Goal: Information Seeking & Learning: Learn about a topic

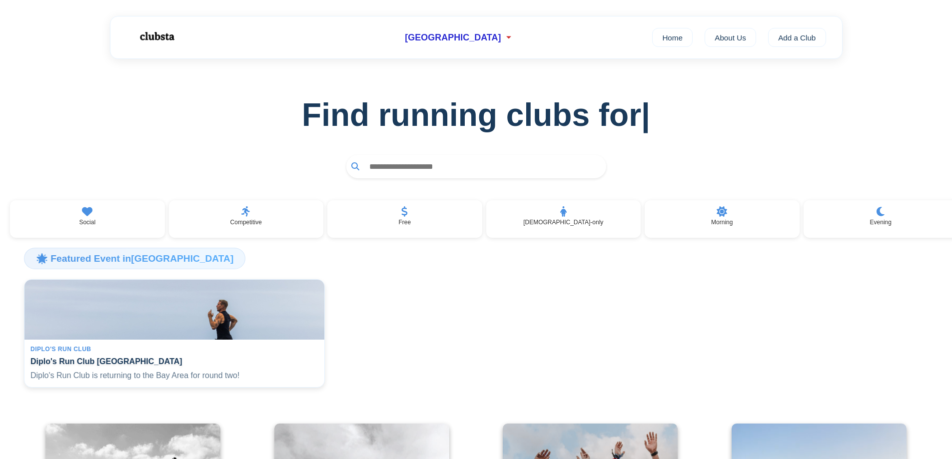
click at [436, 166] on input "text" at bounding box center [482, 166] width 237 height 18
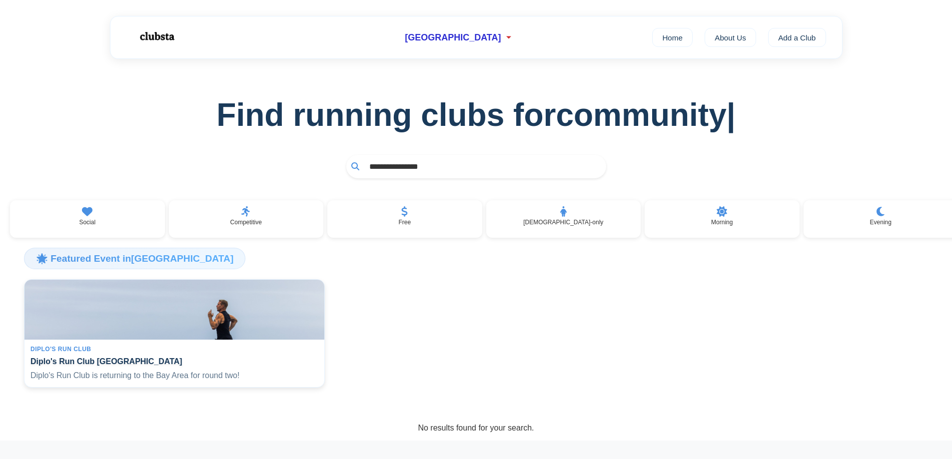
type input "**********"
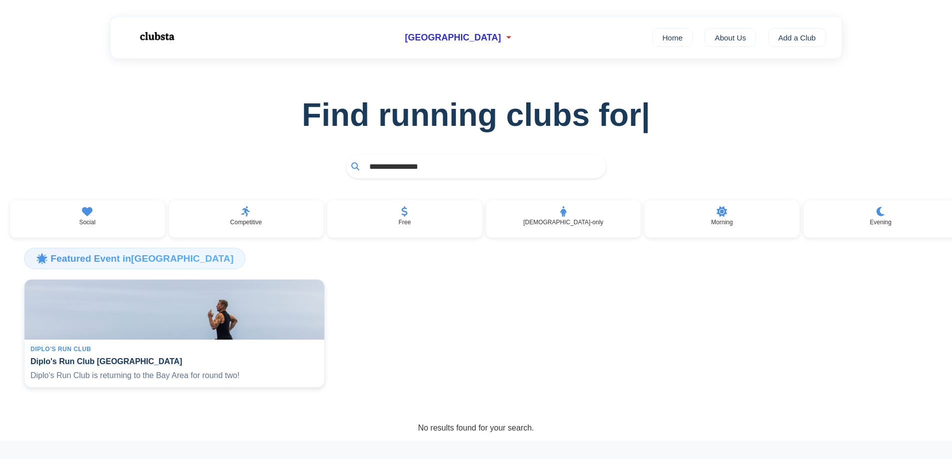
click at [444, 174] on input "**********" at bounding box center [482, 166] width 237 height 18
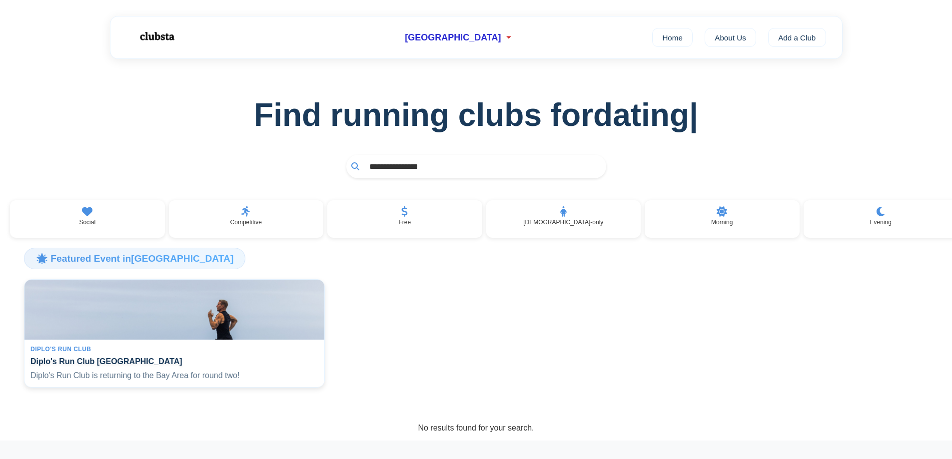
click at [357, 169] on icon at bounding box center [355, 166] width 8 height 8
click at [352, 163] on icon at bounding box center [355, 166] width 8 height 8
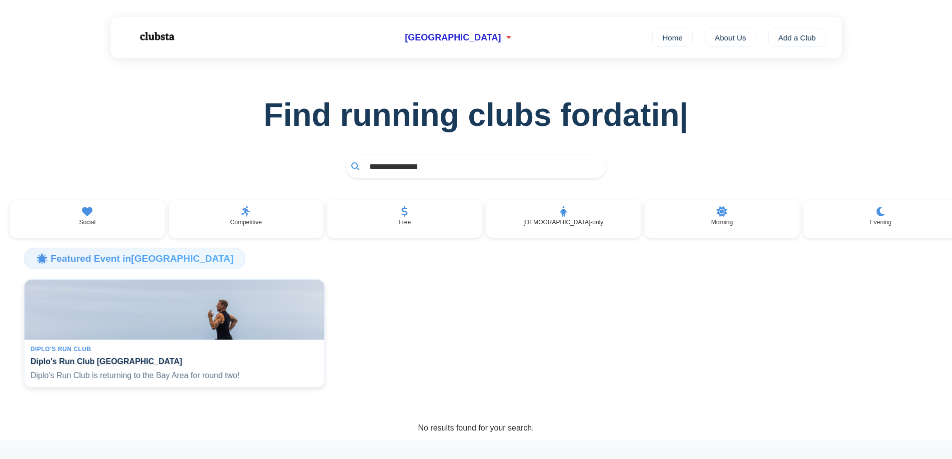
click at [465, 170] on input "**********" at bounding box center [482, 166] width 237 height 18
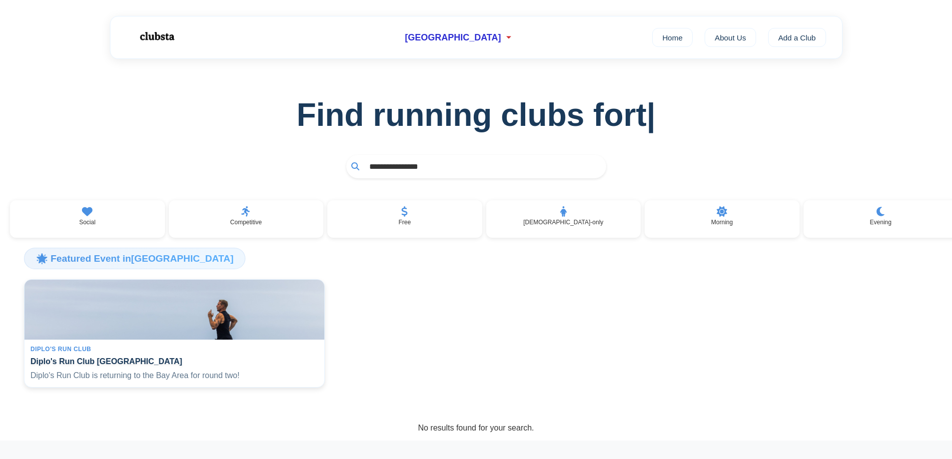
click at [432, 169] on input "**********" at bounding box center [482, 166] width 237 height 18
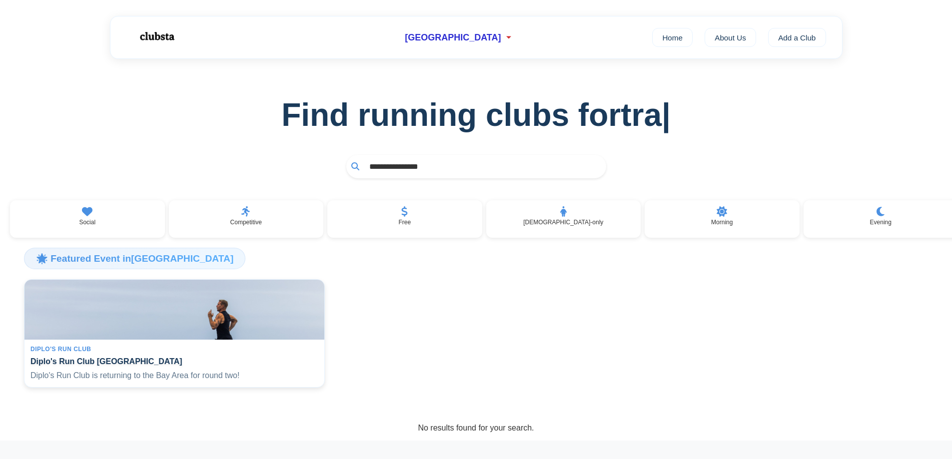
click at [432, 169] on input "**********" at bounding box center [482, 166] width 237 height 18
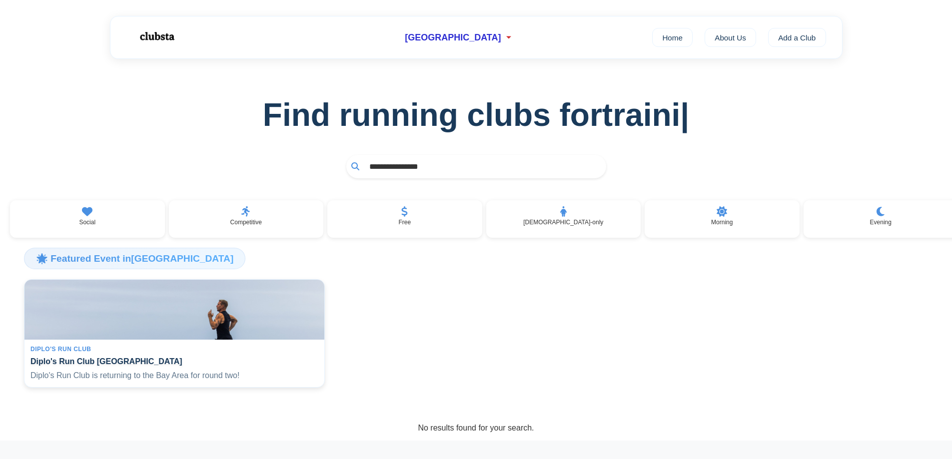
click at [432, 169] on input "**********" at bounding box center [482, 166] width 237 height 18
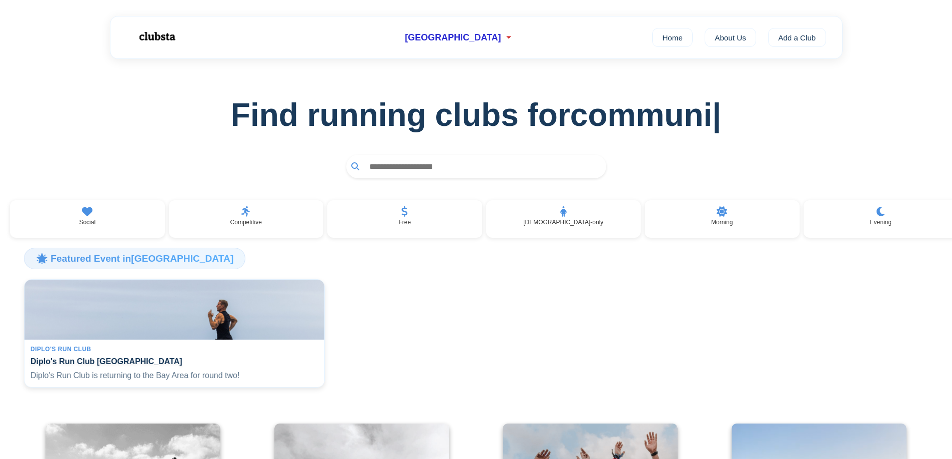
click at [149, 36] on img at bounding box center [156, 36] width 63 height 26
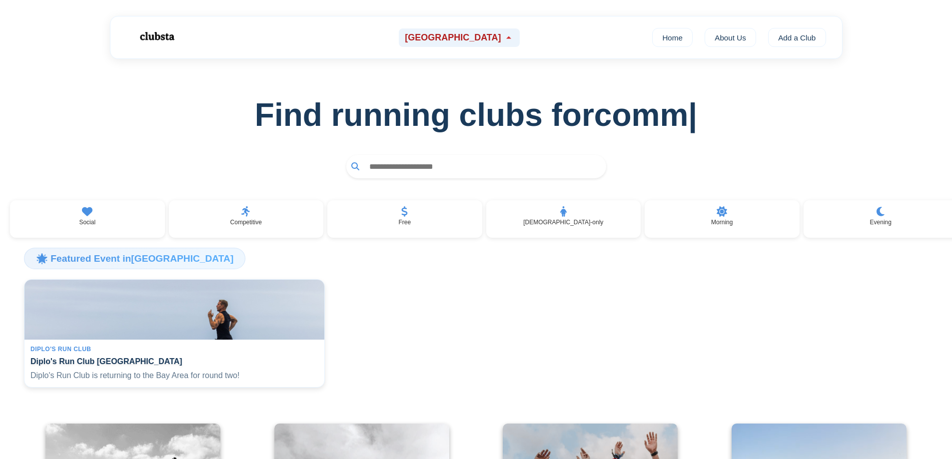
click at [504, 35] on icon at bounding box center [509, 37] width 10 height 10
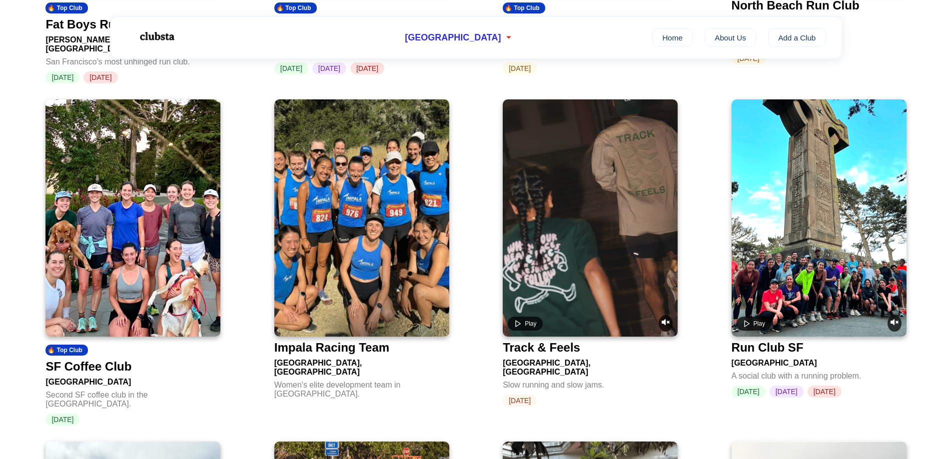
scroll to position [380, 0]
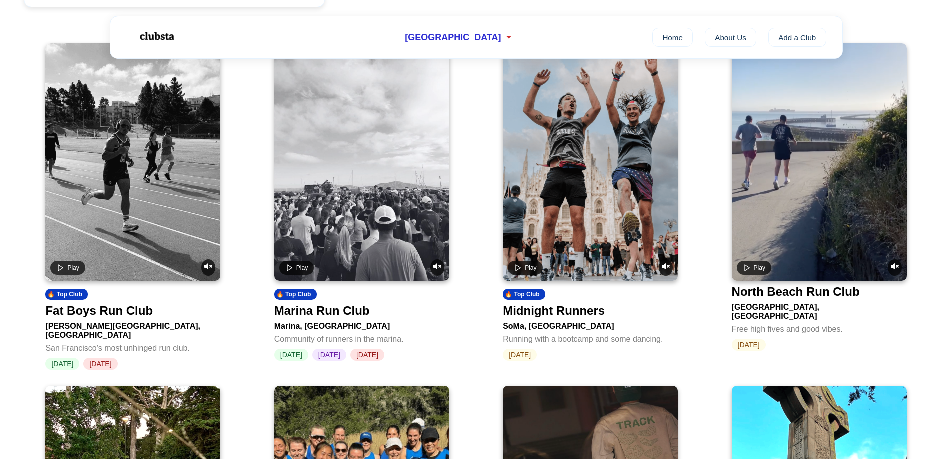
click at [589, 167] on video at bounding box center [590, 161] width 175 height 237
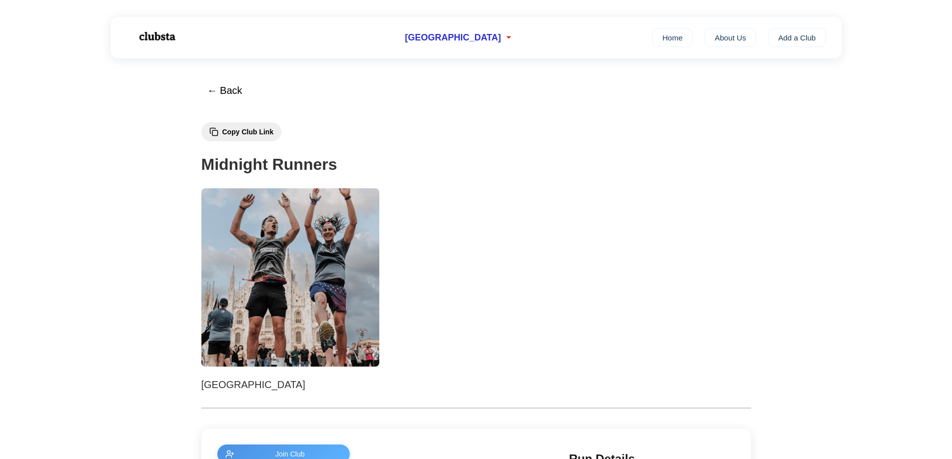
click at [156, 37] on img at bounding box center [156, 36] width 63 height 26
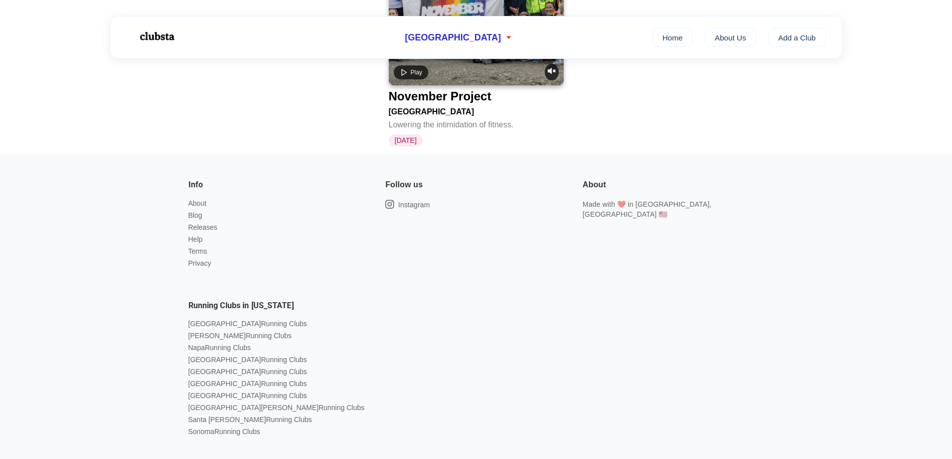
scroll to position [2279, 0]
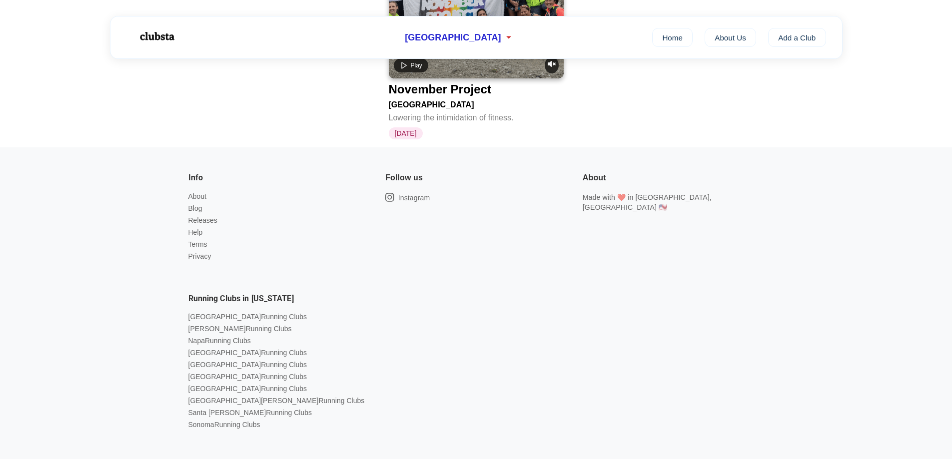
drag, startPoint x: 112, startPoint y: 131, endPoint x: 795, endPoint y: 419, distance: 741.6
click at [795, 419] on footer "Info About Blog Releases Help Terms Privacy Follow us Instagram About Made with…" at bounding box center [476, 325] width 952 height 356
click at [756, 403] on div "Info About Blog Releases Help Terms Privacy Follow us Instagram About Made with…" at bounding box center [476, 317] width 600 height 324
drag, startPoint x: 737, startPoint y: 415, endPoint x: 121, endPoint y: 125, distance: 680.8
click at [121, 147] on footer "Info About Blog Releases Help Terms Privacy Follow us Instagram About Made with…" at bounding box center [476, 325] width 952 height 356
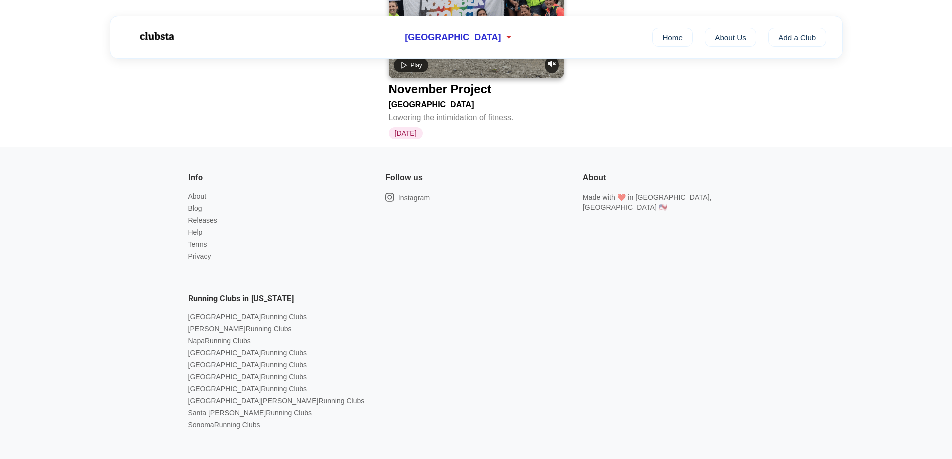
click at [121, 147] on footer "Info About Blog Releases Help Terms Privacy Follow us Instagram About Made with…" at bounding box center [476, 325] width 952 height 356
drag, startPoint x: 121, startPoint y: 125, endPoint x: 869, endPoint y: 421, distance: 804.1
click at [869, 421] on footer "Info About Blog Releases Help Terms Privacy Follow us Instagram About Made with…" at bounding box center [476, 325] width 952 height 356
click at [812, 397] on footer "Info About Blog Releases Help Terms Privacy Follow us Instagram About Made with…" at bounding box center [476, 325] width 952 height 356
click at [199, 192] on link "About" at bounding box center [197, 196] width 18 height 8
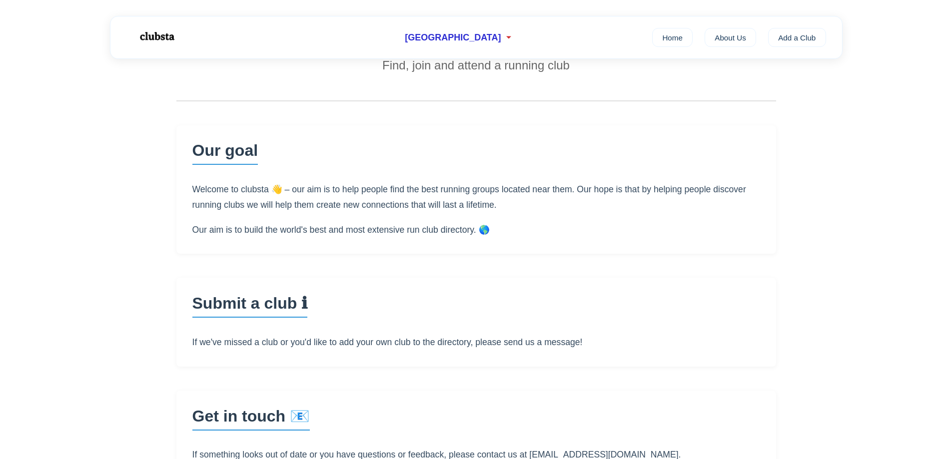
scroll to position [100, 0]
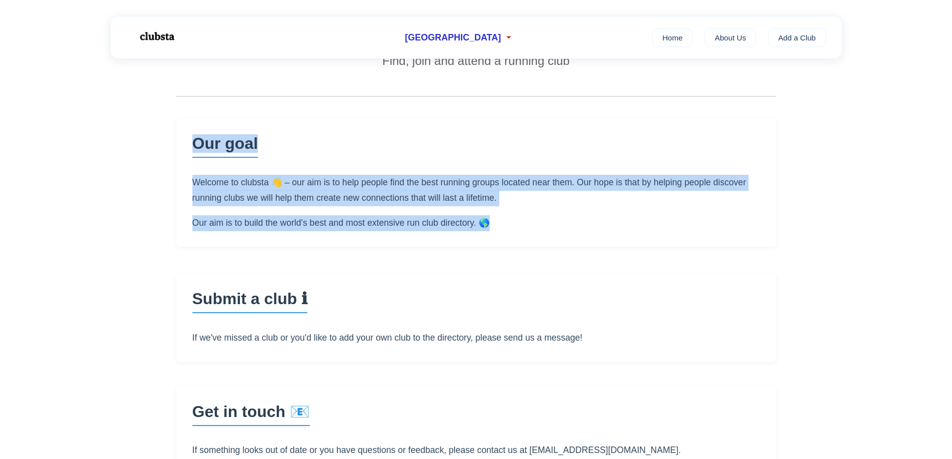
drag, startPoint x: 171, startPoint y: 142, endPoint x: 621, endPoint y: 244, distance: 461.1
click at [635, 251] on div "← Back About clubsta Find, join and attend a running club Our goal Welcome to c…" at bounding box center [476, 225] width 632 height 532
click at [621, 244] on section "Our goal Welcome to clubsta 👋 – our aim is to help people find the best running…" at bounding box center [476, 182] width 600 height 128
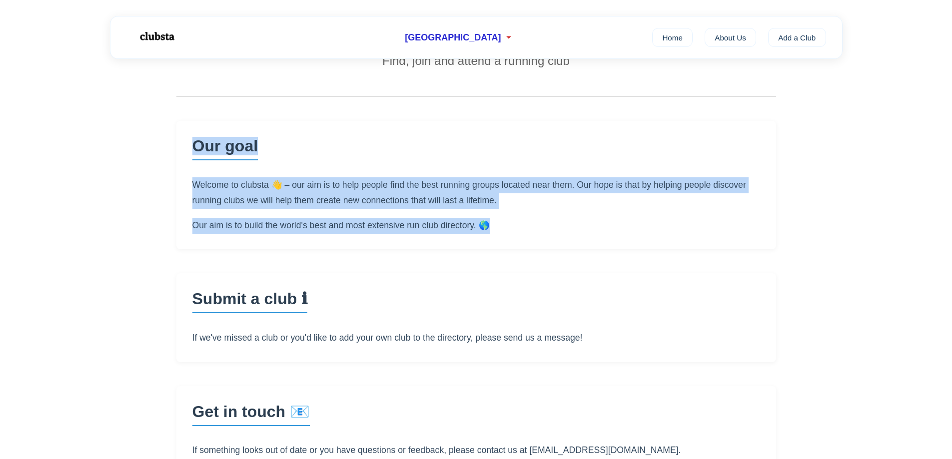
drag, startPoint x: 621, startPoint y: 244, endPoint x: 105, endPoint y: 125, distance: 529.0
click at [105, 125] on main "← Back About clubsta Find, join and attend a running club Our goal Welcome to c…" at bounding box center [476, 225] width 952 height 532
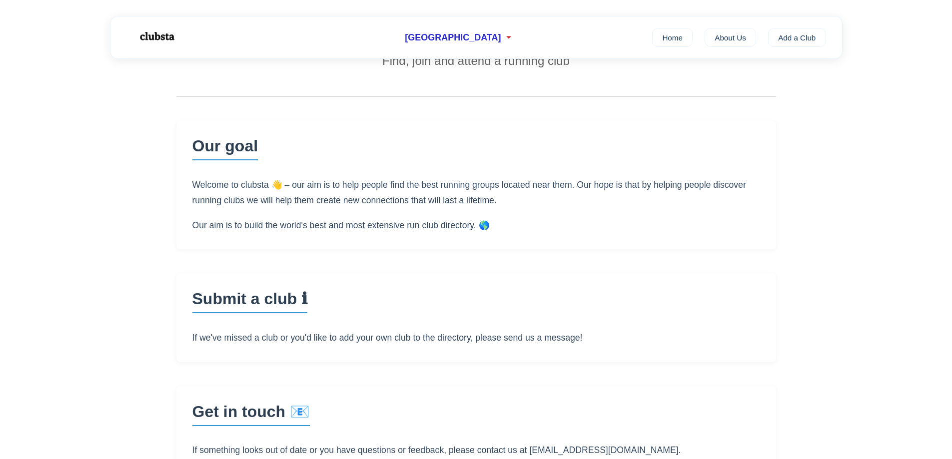
click at [104, 125] on main "← Back About clubsta Find, join and attend a running club Our goal Welcome to c…" at bounding box center [476, 225] width 952 height 532
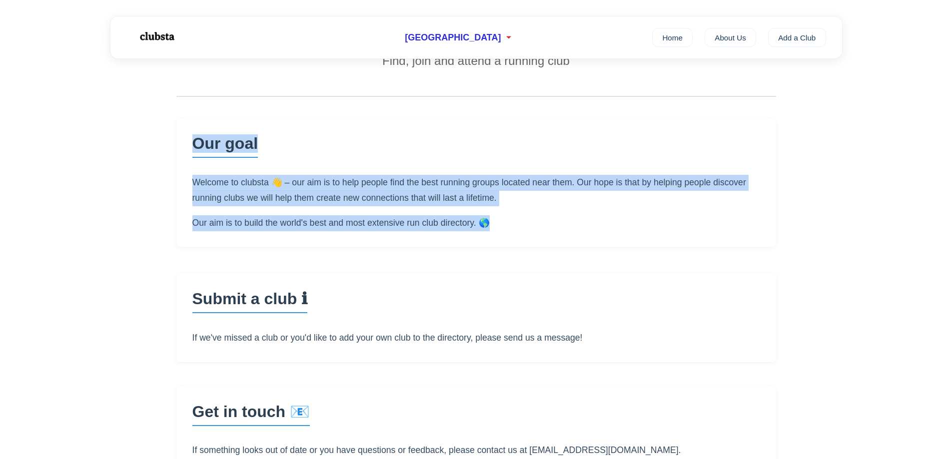
drag, startPoint x: 104, startPoint y: 125, endPoint x: 618, endPoint y: 233, distance: 524.2
click at [618, 233] on main "← Back About clubsta Find, join and attend a running club Our goal Welcome to c…" at bounding box center [476, 225] width 952 height 532
click at [618, 233] on section "Our goal Welcome to clubsta 👋 – our aim is to help people find the best running…" at bounding box center [476, 182] width 600 height 128
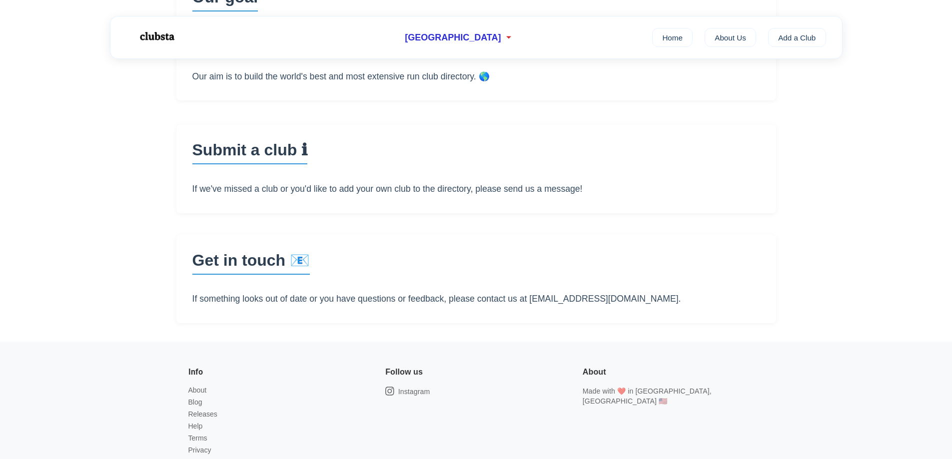
scroll to position [250, 0]
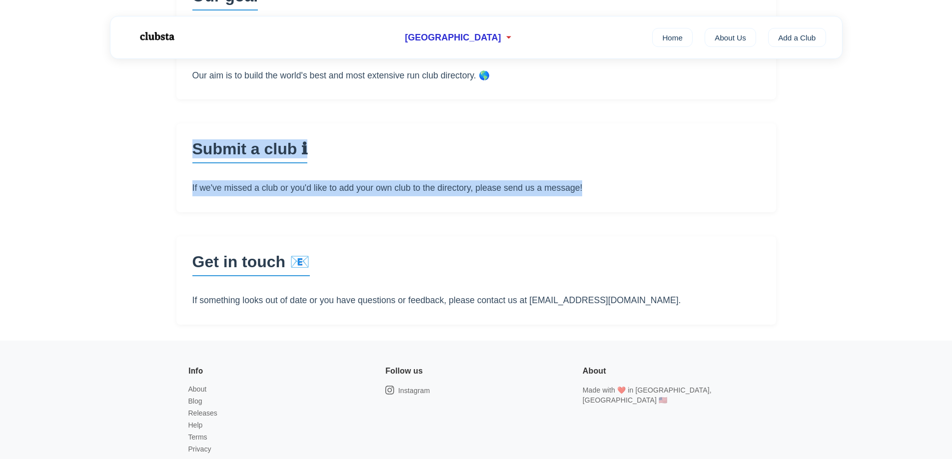
drag, startPoint x: 169, startPoint y: 143, endPoint x: 657, endPoint y: 216, distance: 492.5
click at [657, 216] on div "← Back About clubsta Find, join and attend a running club Our goal Welcome to c…" at bounding box center [476, 75] width 632 height 532
click at [657, 216] on main "Our goal Welcome to clubsta 👋 – our aim is to help people find the best running…" at bounding box center [476, 148] width 600 height 354
drag, startPoint x: 574, startPoint y: 201, endPoint x: 76, endPoint y: 126, distance: 503.2
click at [76, 126] on main "← Back About clubsta Find, join and attend a running club Our goal Welcome to c…" at bounding box center [476, 75] width 952 height 532
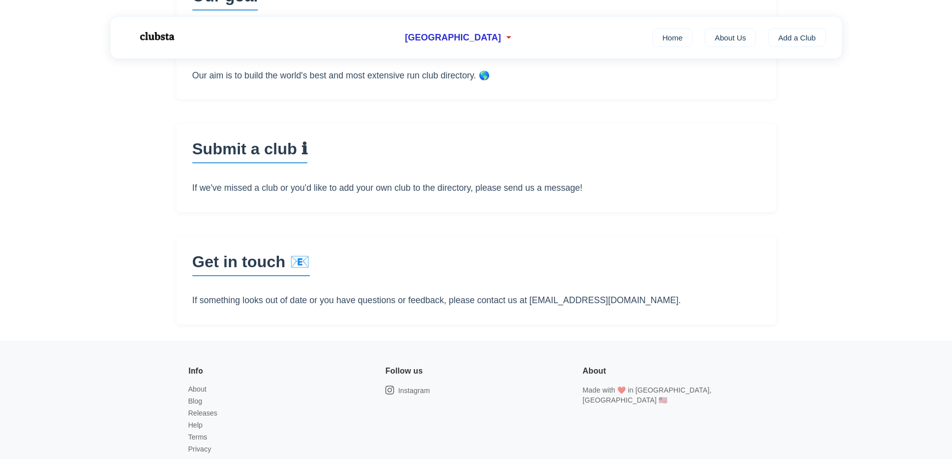
click at [75, 126] on main "← Back About clubsta Find, join and attend a running club Our goal Welcome to c…" at bounding box center [476, 75] width 952 height 532
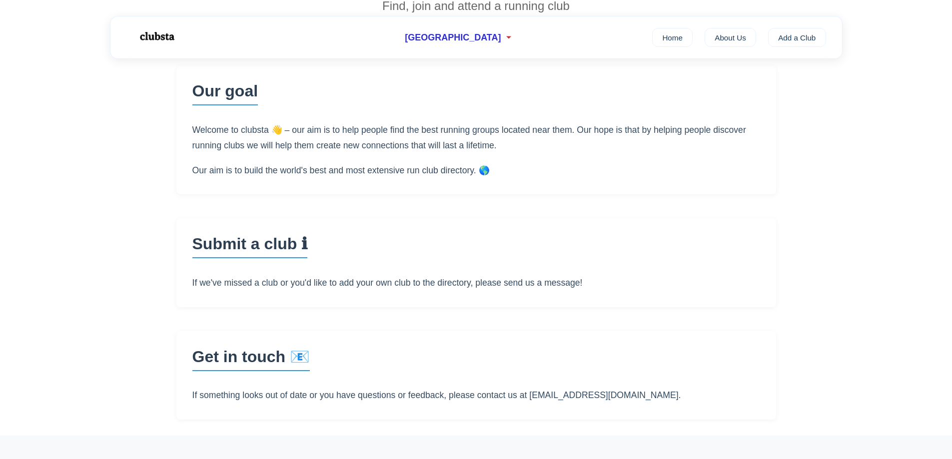
scroll to position [0, 0]
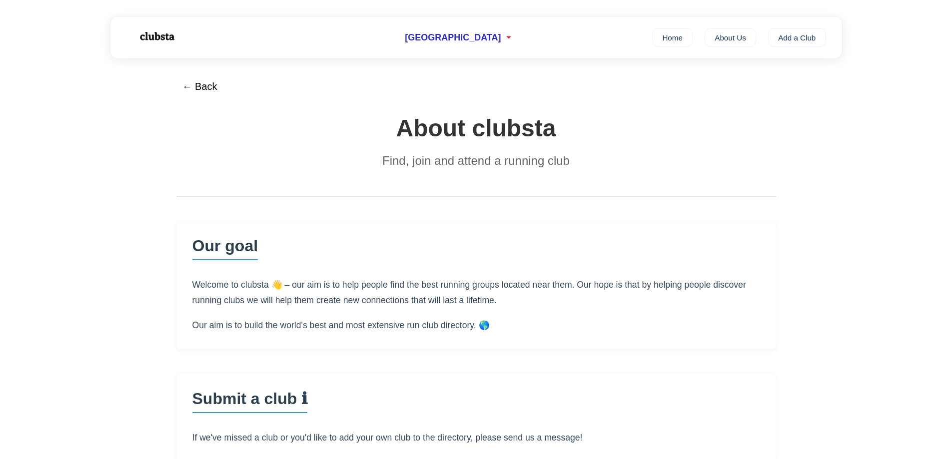
scroll to position [2279, 0]
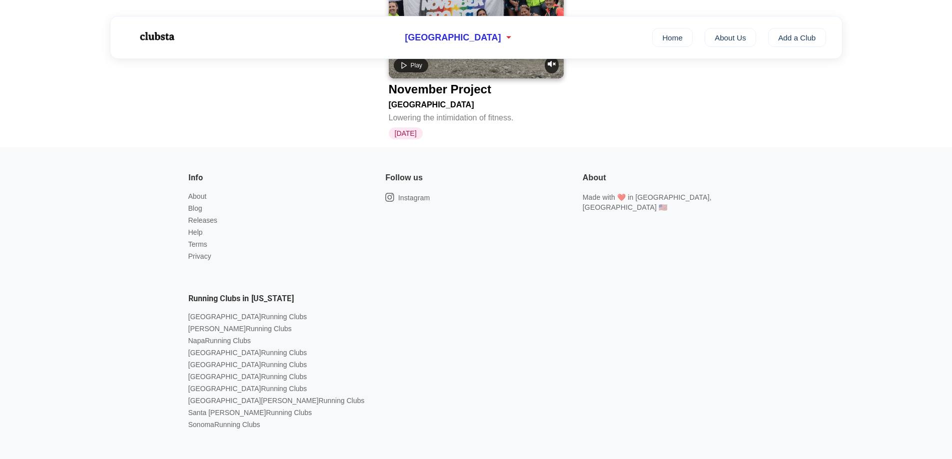
click at [50, 147] on footer "Info About Blog Releases Help Terms Privacy Follow us Instagram About Made with…" at bounding box center [476, 325] width 952 height 356
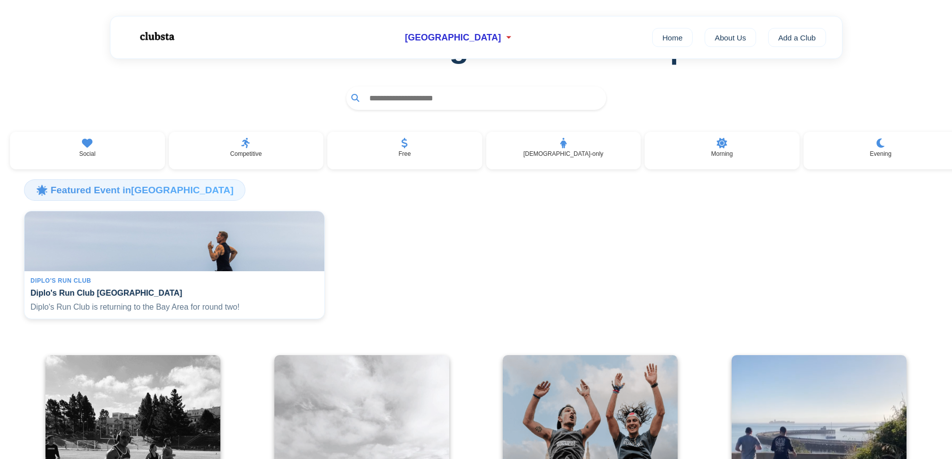
scroll to position [0, 0]
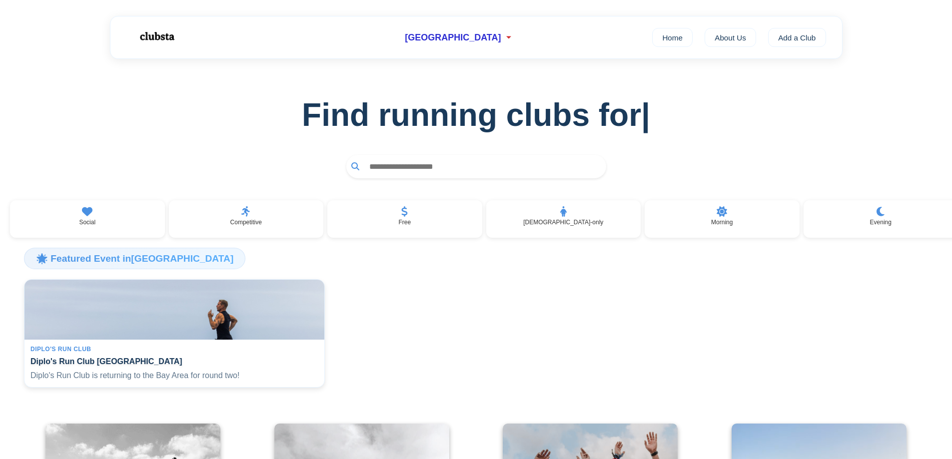
scroll to position [380, 0]
